Goal: Understand process/instructions: Learn how to perform a task or action

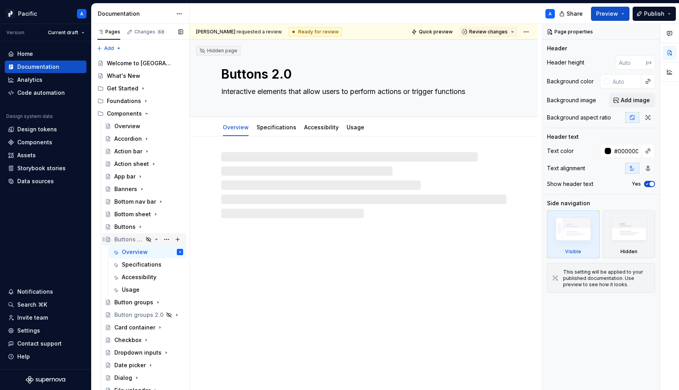
click at [156, 239] on icon "Page tree" at bounding box center [157, 239] width 2 height 1
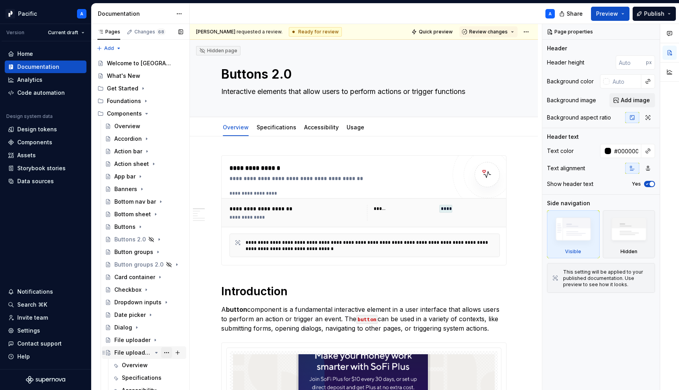
click at [165, 350] on button "Page tree" at bounding box center [166, 352] width 11 height 11
click at [151, 353] on div "Pages Changes 68 Add Accessibility guide for tree Page tree. Navigate the tree …" at bounding box center [140, 208] width 98 height 369
click at [158, 353] on icon "Page tree" at bounding box center [156, 352] width 6 height 6
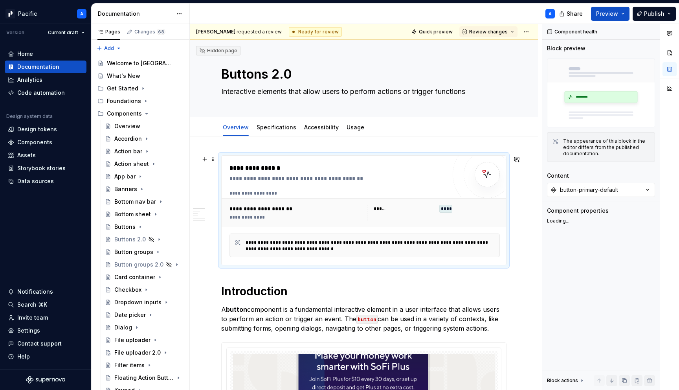
click at [253, 200] on div "**********" at bounding box center [364, 212] width 286 height 29
click at [618, 11] on span "Preview" at bounding box center [607, 14] width 22 height 8
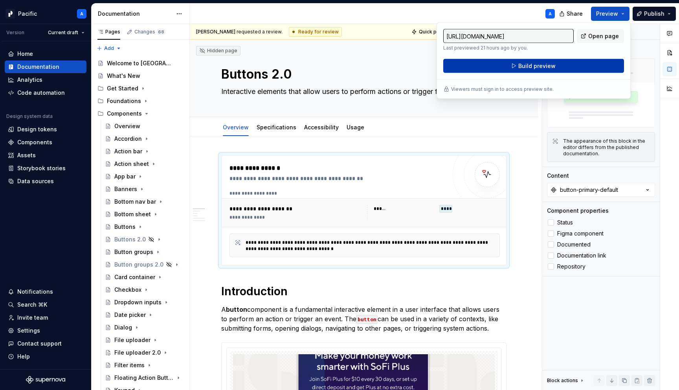
click at [585, 64] on button "Build preview" at bounding box center [533, 66] width 181 height 14
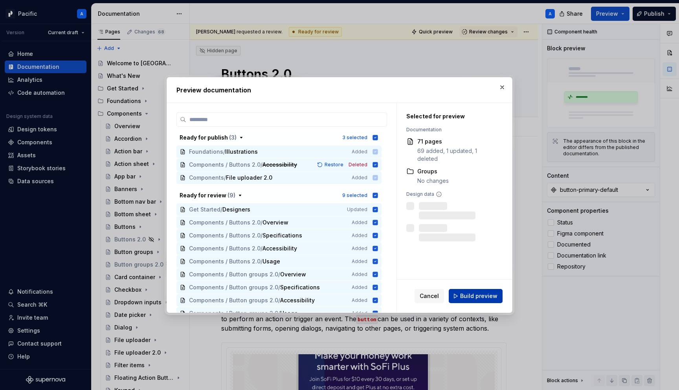
click at [490, 290] on button "Build preview" at bounding box center [475, 296] width 54 height 14
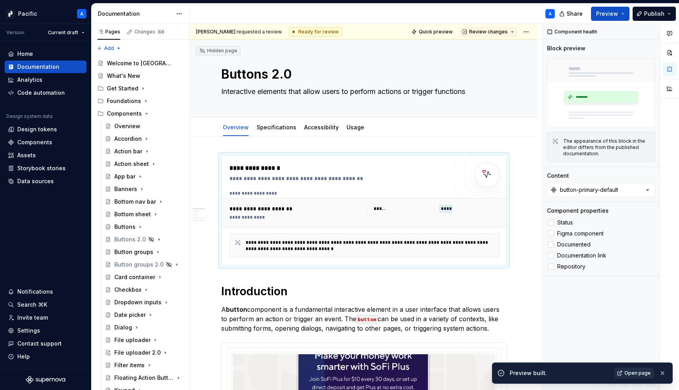
click at [645, 372] on span "Open page" at bounding box center [637, 373] width 26 height 6
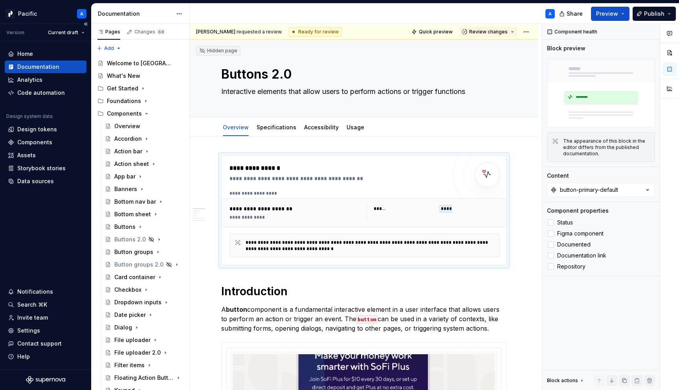
type textarea "*"
